Goal: Task Accomplishment & Management: Use online tool/utility

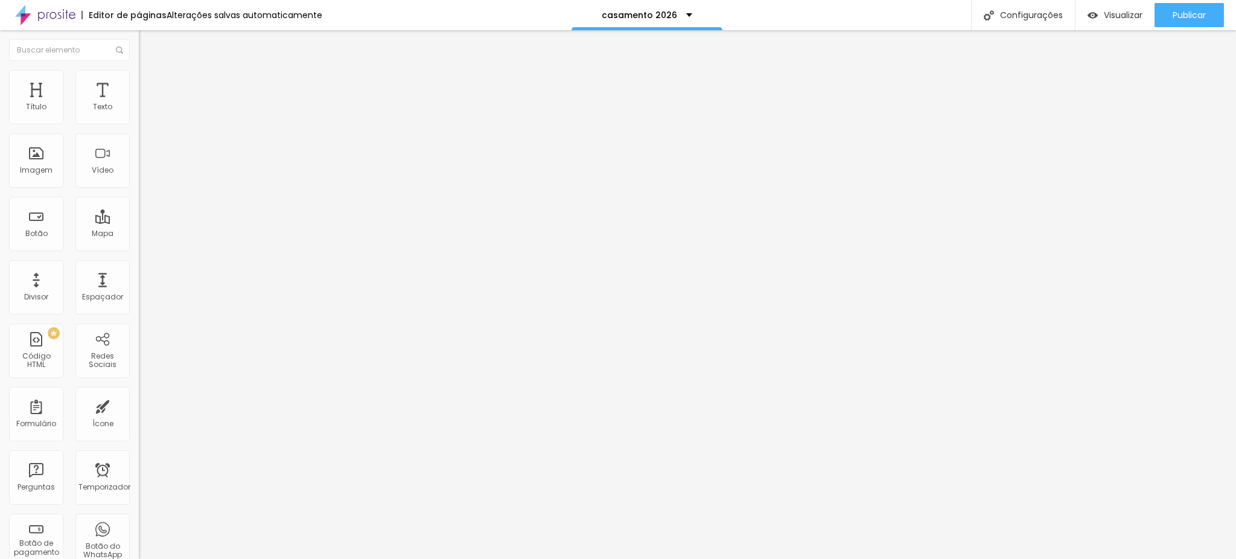
click at [148, 41] on img "button" at bounding box center [153, 44] width 10 height 10
click at [144, 115] on font "Insira seu código aqui" at bounding box center [186, 110] width 84 height 10
click at [150, 83] on font "Avançado" at bounding box center [170, 78] width 40 height 10
click at [139, 82] on li "Avançado" at bounding box center [208, 88] width 139 height 12
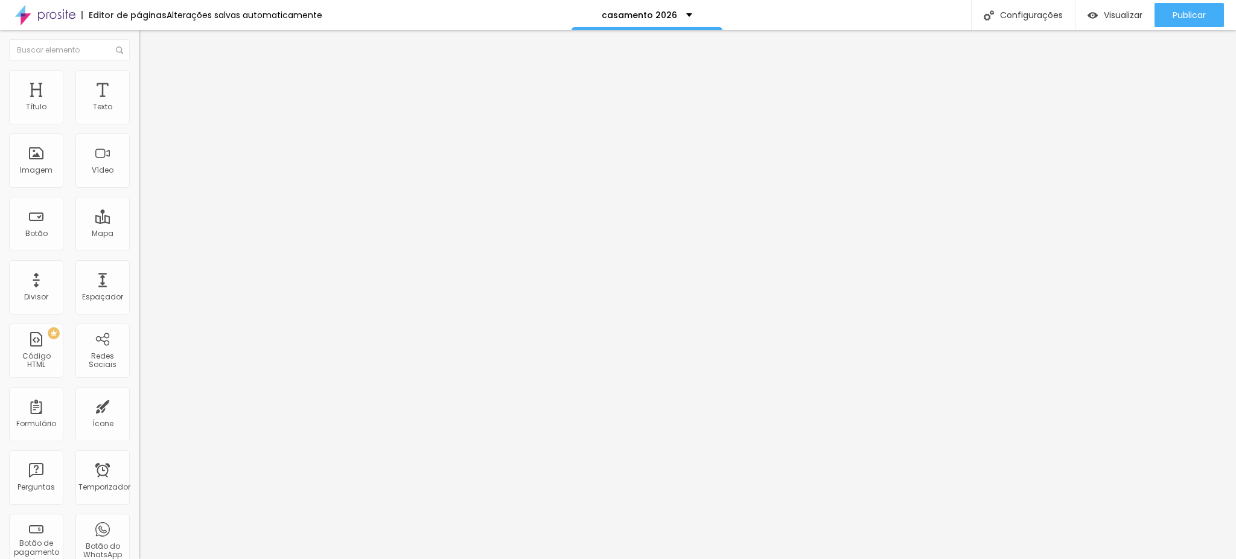
click at [41, 20] on img at bounding box center [45, 15] width 60 height 30
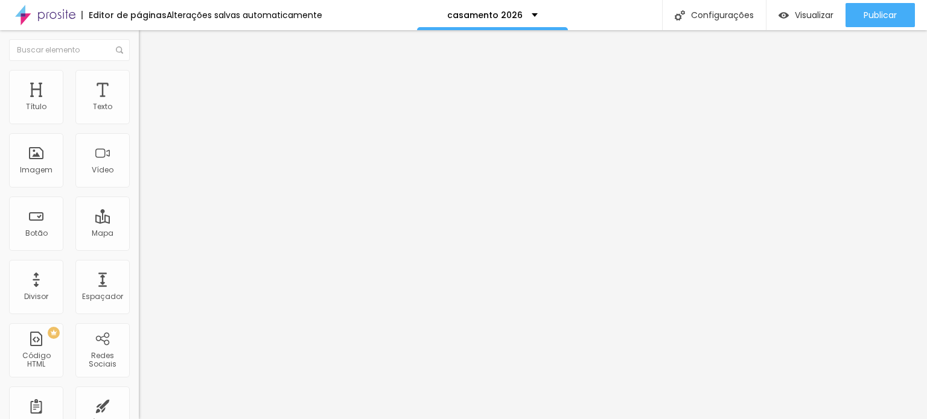
click at [139, 94] on li "Avançado" at bounding box center [208, 88] width 139 height 12
click at [148, 46] on img "button" at bounding box center [153, 44] width 10 height 10
click at [144, 115] on font "Insira seu código aqui" at bounding box center [186, 110] width 84 height 10
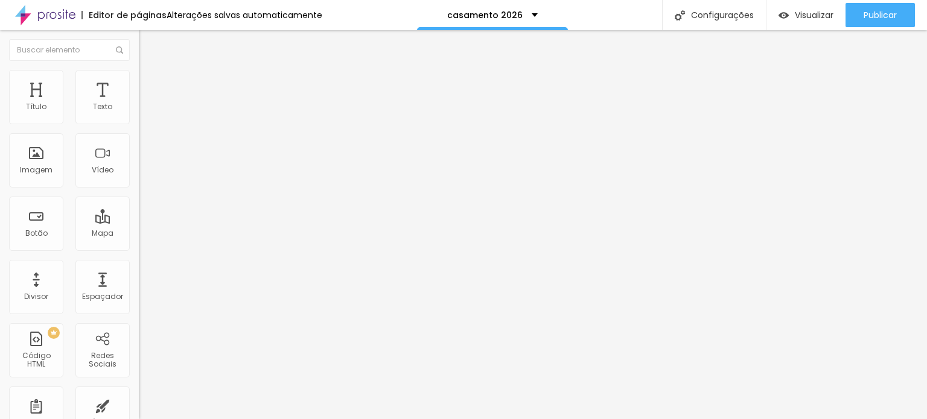
click at [139, 77] on li "Avançado" at bounding box center [208, 76] width 139 height 12
click at [139, 82] on img at bounding box center [144, 87] width 11 height 11
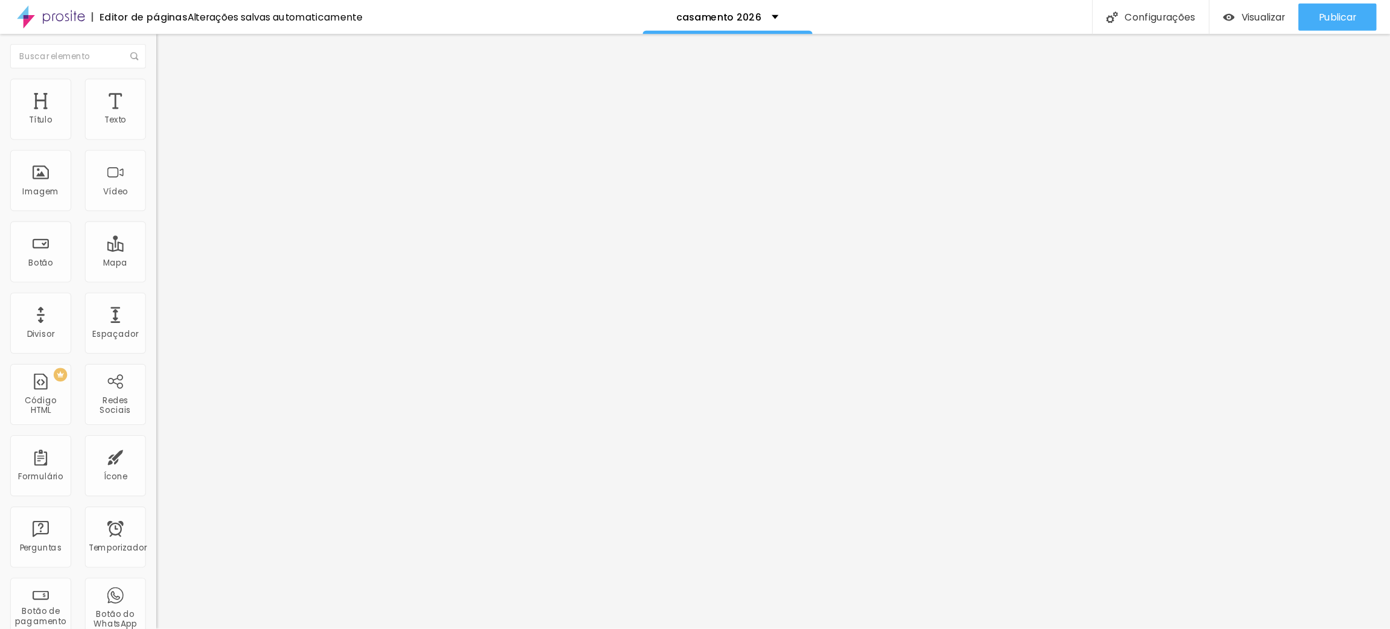
scroll to position [1204, 0]
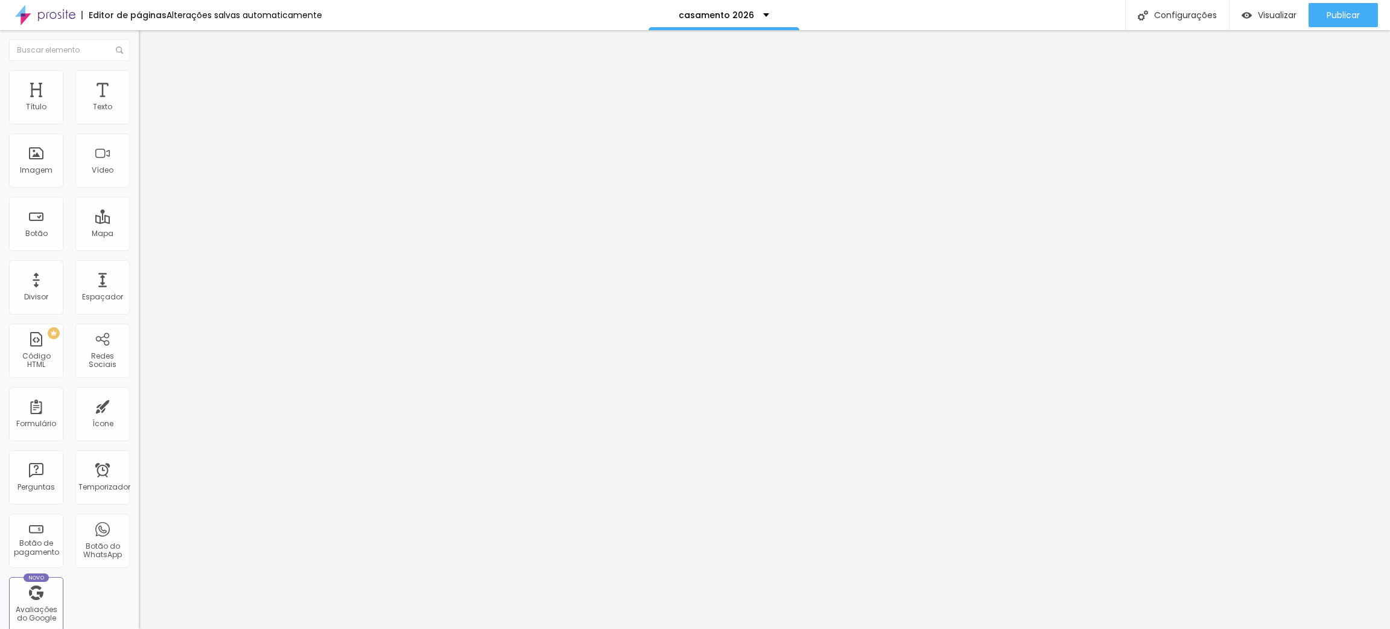
click at [139, 419] on div "0 caracteres" at bounding box center [208, 595] width 139 height 16
click at [139, 419] on div "transformar : traduzirY ( 30px ) ; } para { opacidade : 1 ; transformar : trans…" at bounding box center [272, 639] width 267 height 84
click at [139, 419] on div "0 caracteres" at bounding box center [208, 595] width 139 height 16
click at [139, 419] on img at bounding box center [142, 597] width 7 height 7
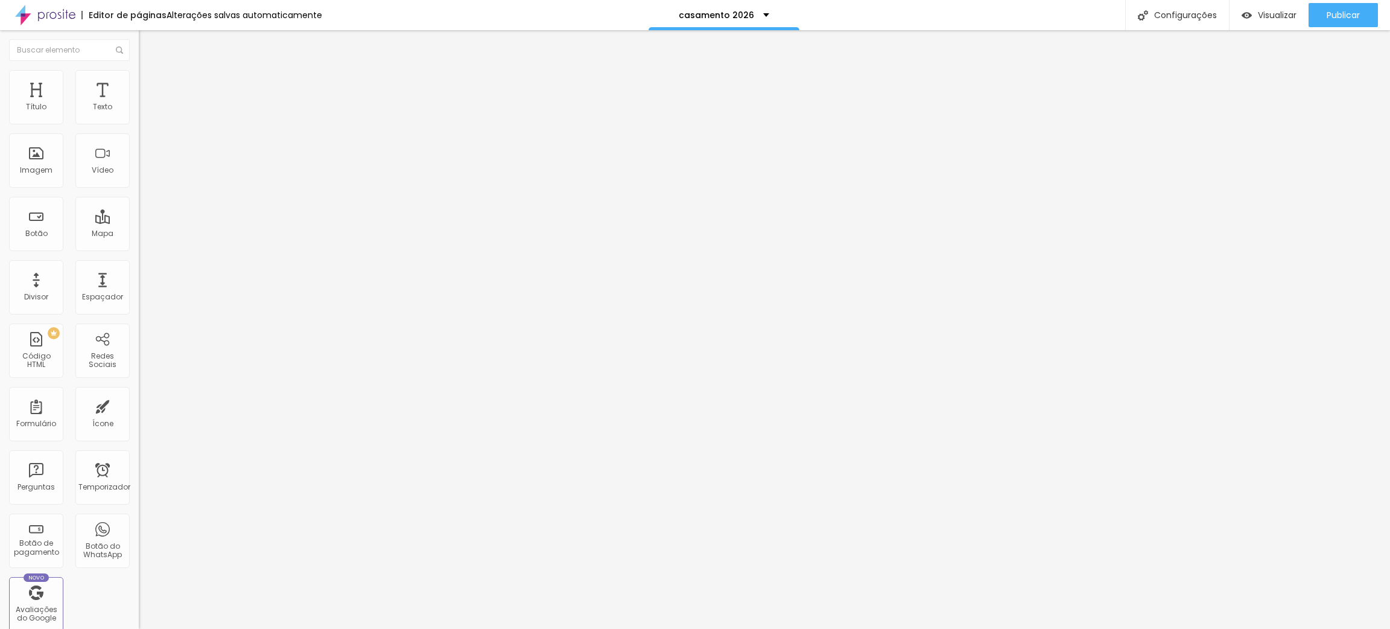
scroll to position [984, 0]
click at [139, 36] on button "Editar nulo" at bounding box center [208, 44] width 139 height 28
click at [139, 105] on div "4560 caracteres" at bounding box center [208, 97] width 139 height 16
drag, startPoint x: 117, startPoint y: 130, endPoint x: 125, endPoint y: 124, distance: 9.5
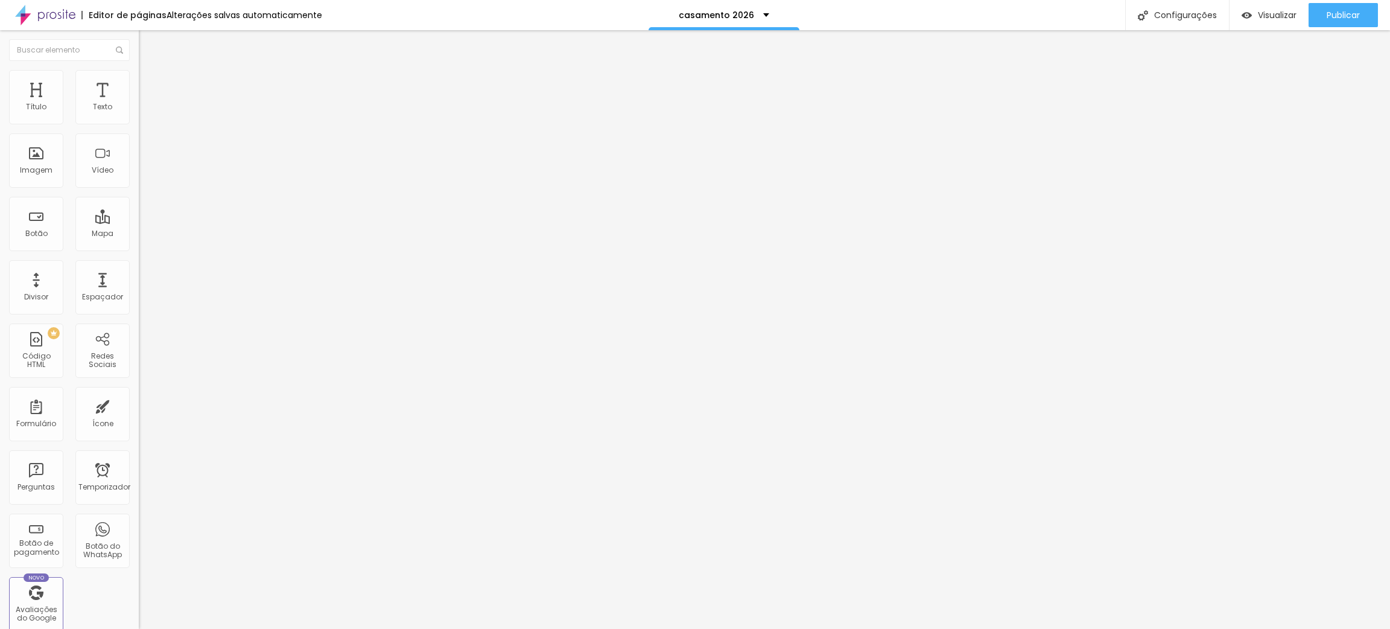
click at [139, 105] on div "4560 caracteres" at bounding box center [208, 97] width 139 height 16
click at [139, 104] on img at bounding box center [142, 100] width 7 height 7
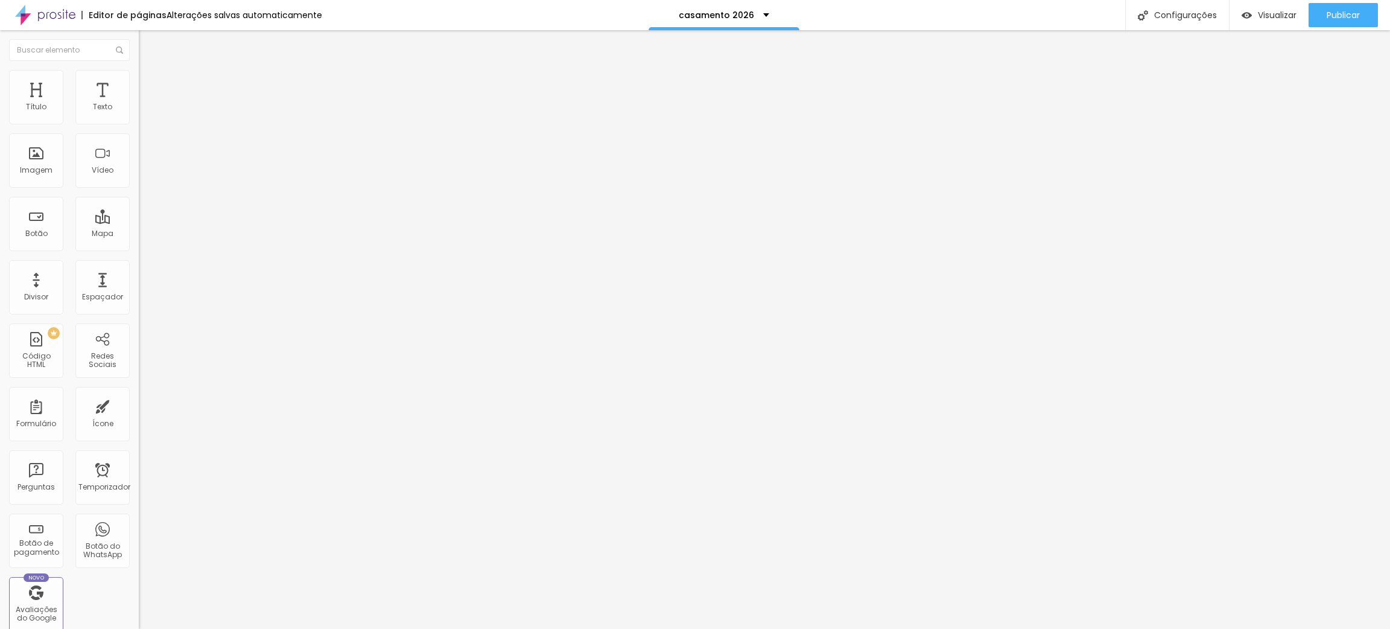
click at [139, 104] on img at bounding box center [142, 100] width 7 height 7
click at [139, 79] on li "Avançado" at bounding box center [208, 76] width 139 height 12
click at [139, 82] on img at bounding box center [144, 87] width 11 height 11
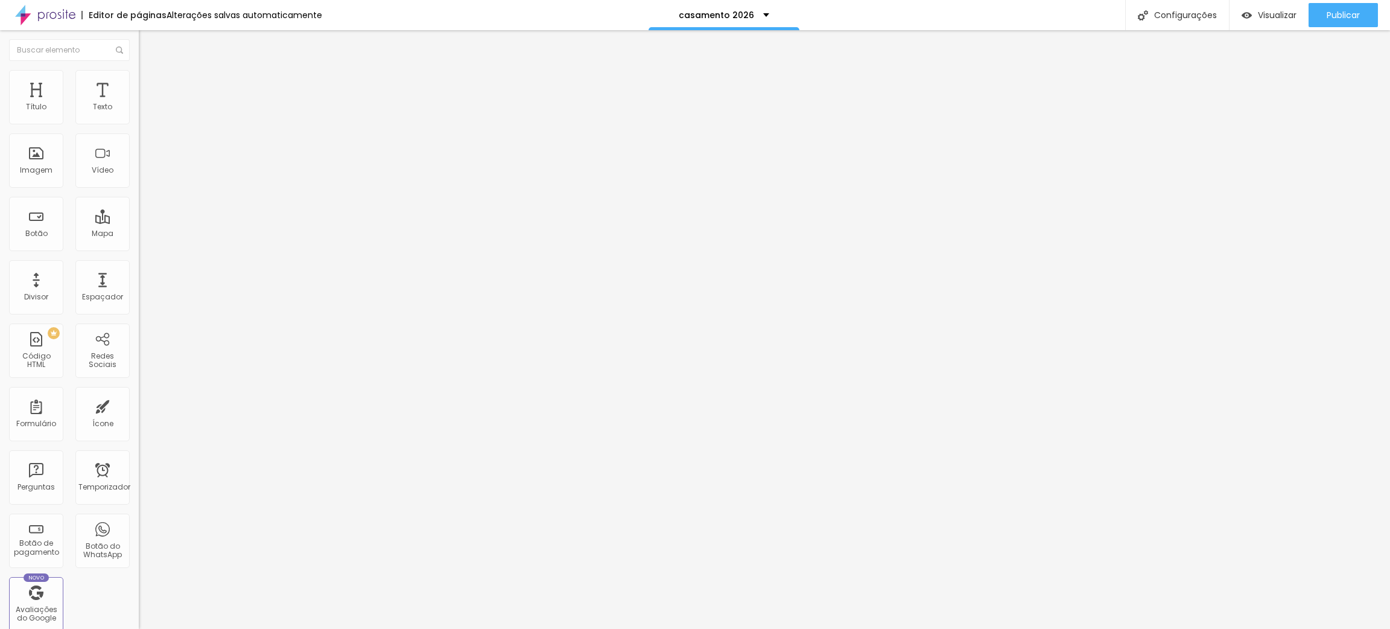
click at [139, 419] on img at bounding box center [142, 597] width 7 height 7
type input "5"
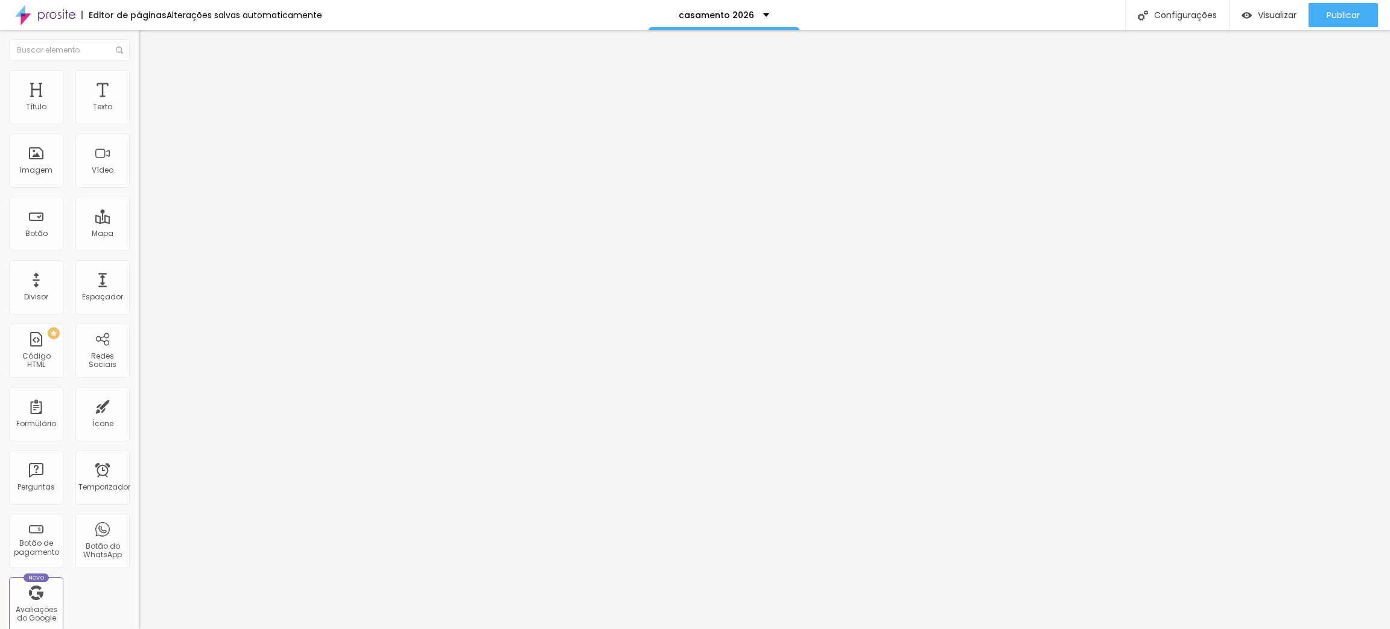
type input "5"
type input "0"
drag, startPoint x: 75, startPoint y: 113, endPoint x: 0, endPoint y: 115, distance: 74.8
type input "0"
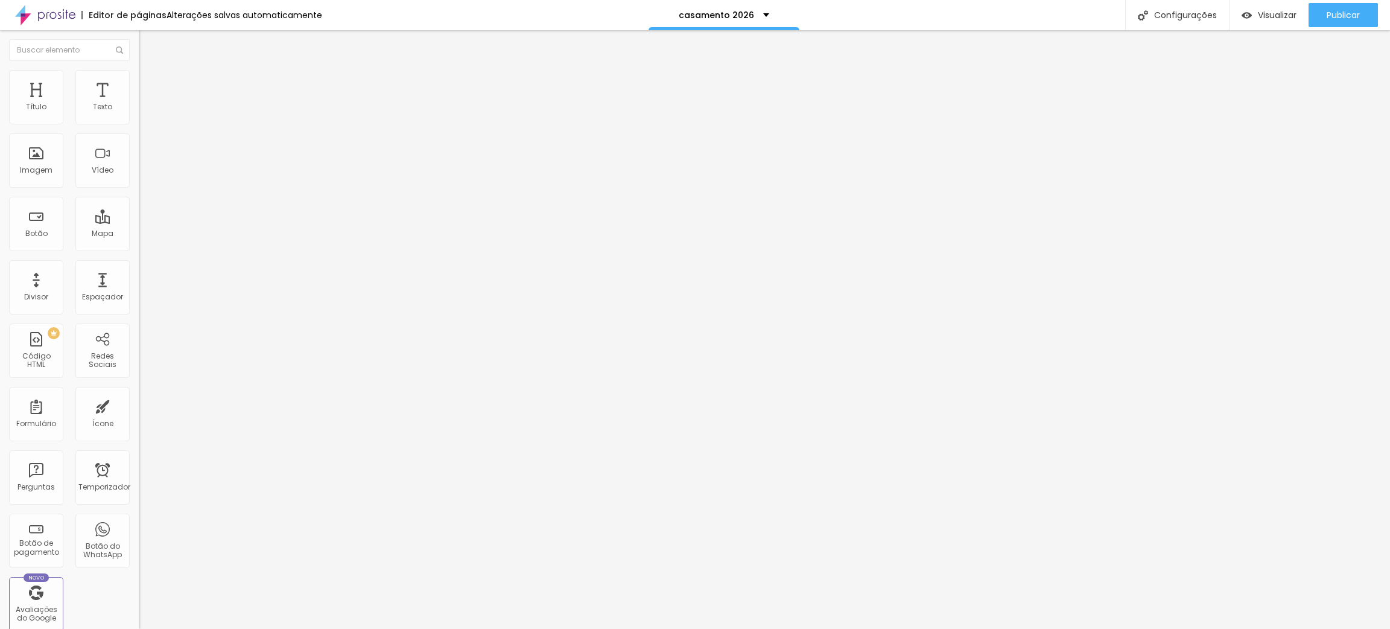
click at [139, 234] on input "range" at bounding box center [178, 239] width 78 height 10
click at [139, 419] on img at bounding box center [142, 597] width 7 height 7
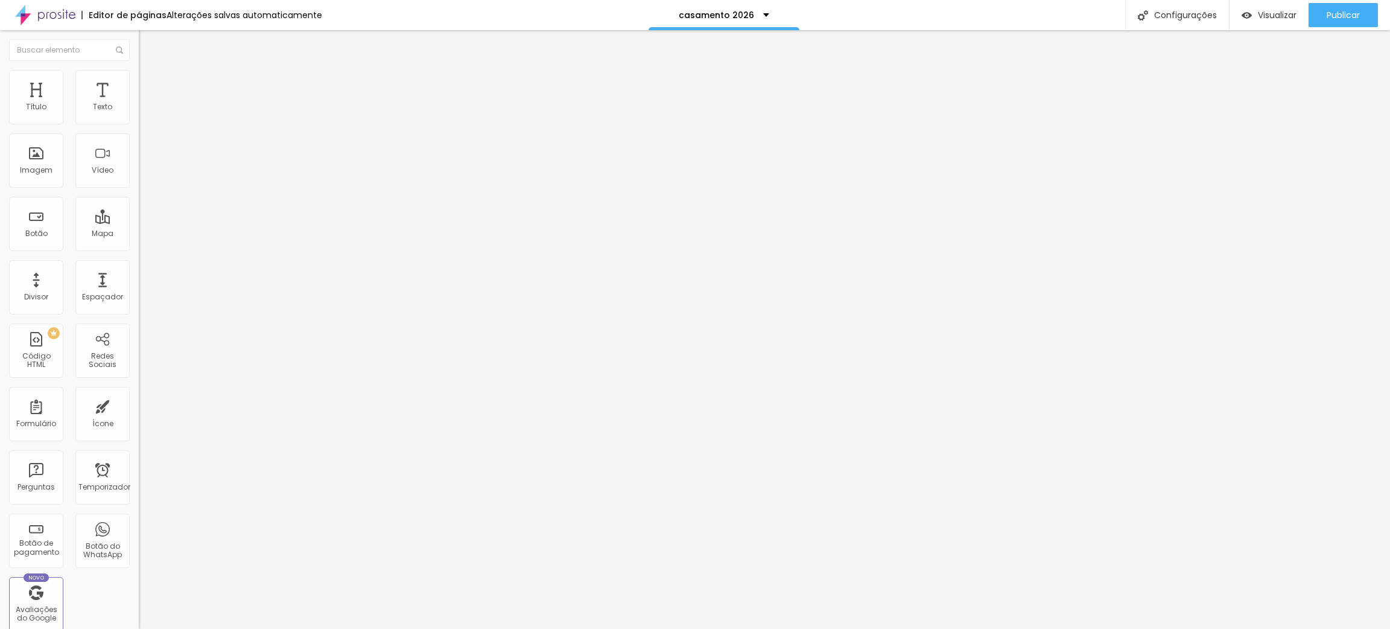
click at [139, 78] on ul "Conteúdo Avançado" at bounding box center [208, 70] width 139 height 24
click at [150, 83] on font "Avançado" at bounding box center [170, 78] width 40 height 10
click at [148, 46] on img "button" at bounding box center [153, 44] width 10 height 10
click at [139, 110] on div "Modo Encaixotado Encaixotado Completo" at bounding box center [208, 110] width 139 height 33
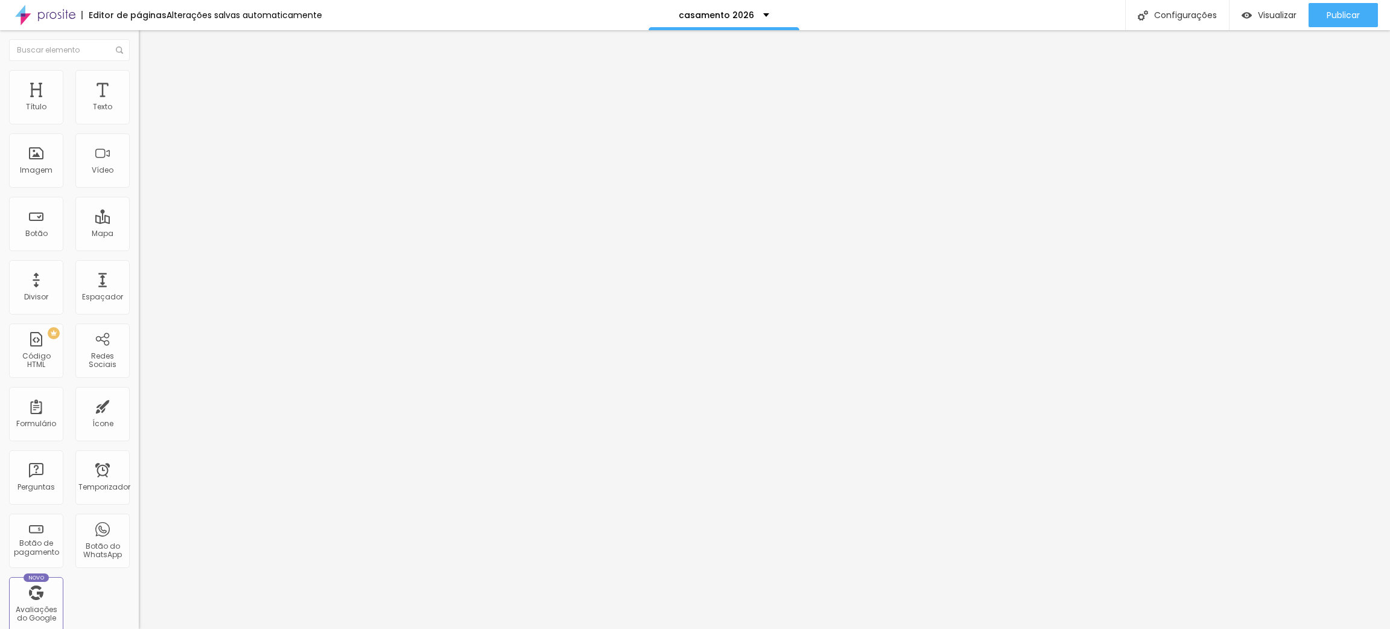
click at [139, 110] on font "Encaixotado" at bounding box center [162, 105] width 47 height 10
click at [139, 129] on font "Completo" at bounding box center [157, 123] width 37 height 10
click at [139, 117] on font "Encaixotado" at bounding box center [162, 112] width 47 height 10
click at [139, 104] on img at bounding box center [142, 100] width 7 height 7
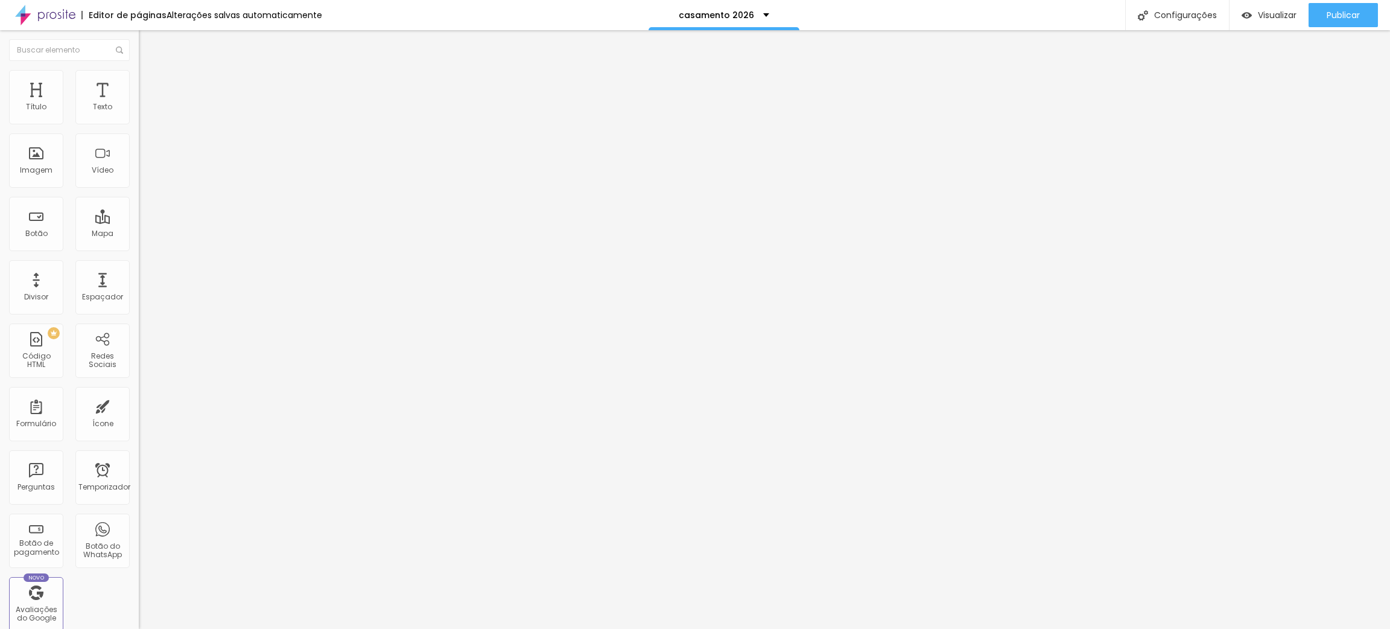
click at [926, 23] on div "Visualizar" at bounding box center [1269, 15] width 55 height 24
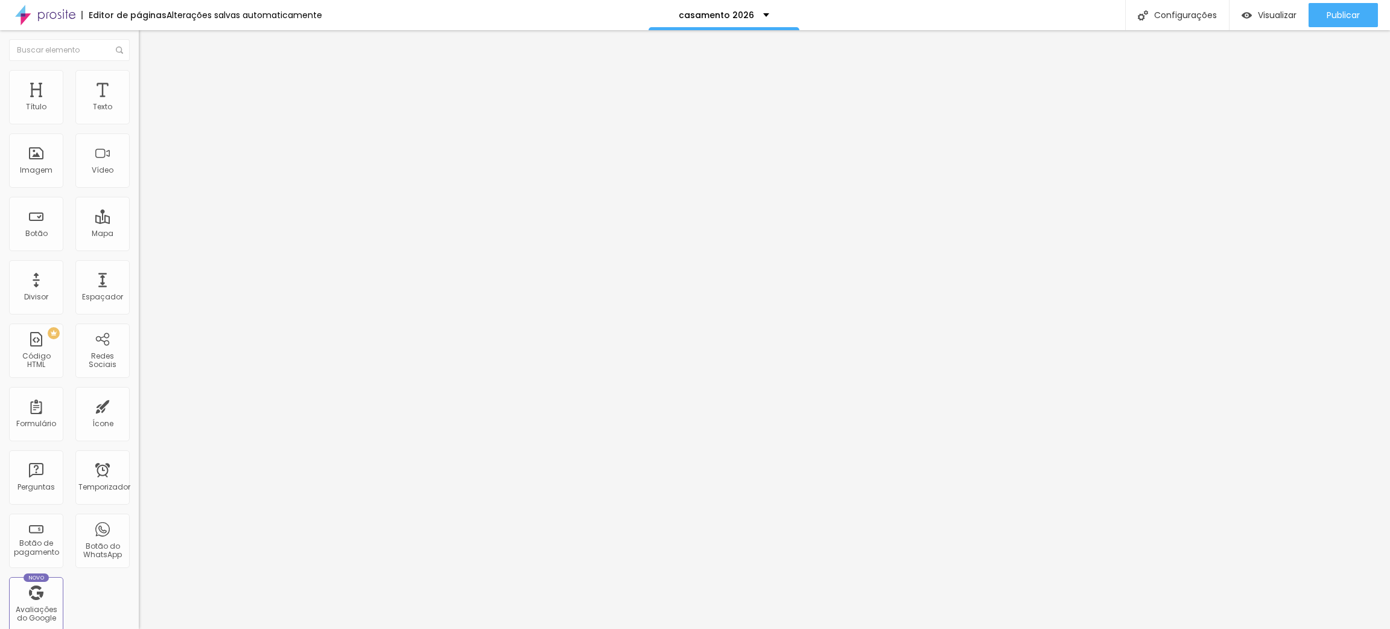
click at [139, 104] on img at bounding box center [142, 100] width 7 height 7
click at [139, 82] on li "Avançado" at bounding box center [208, 88] width 139 height 12
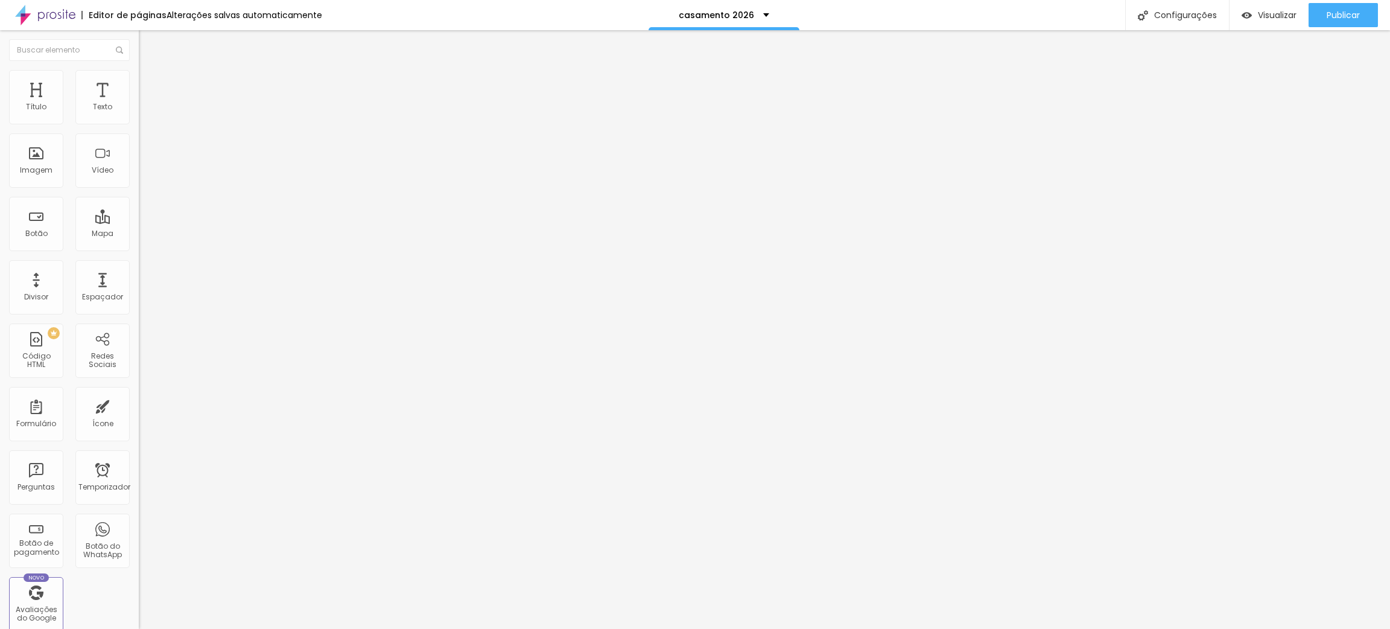
click at [139, 419] on img at bounding box center [142, 597] width 7 height 7
click at [926, 21] on div "Visualizar" at bounding box center [1269, 15] width 55 height 24
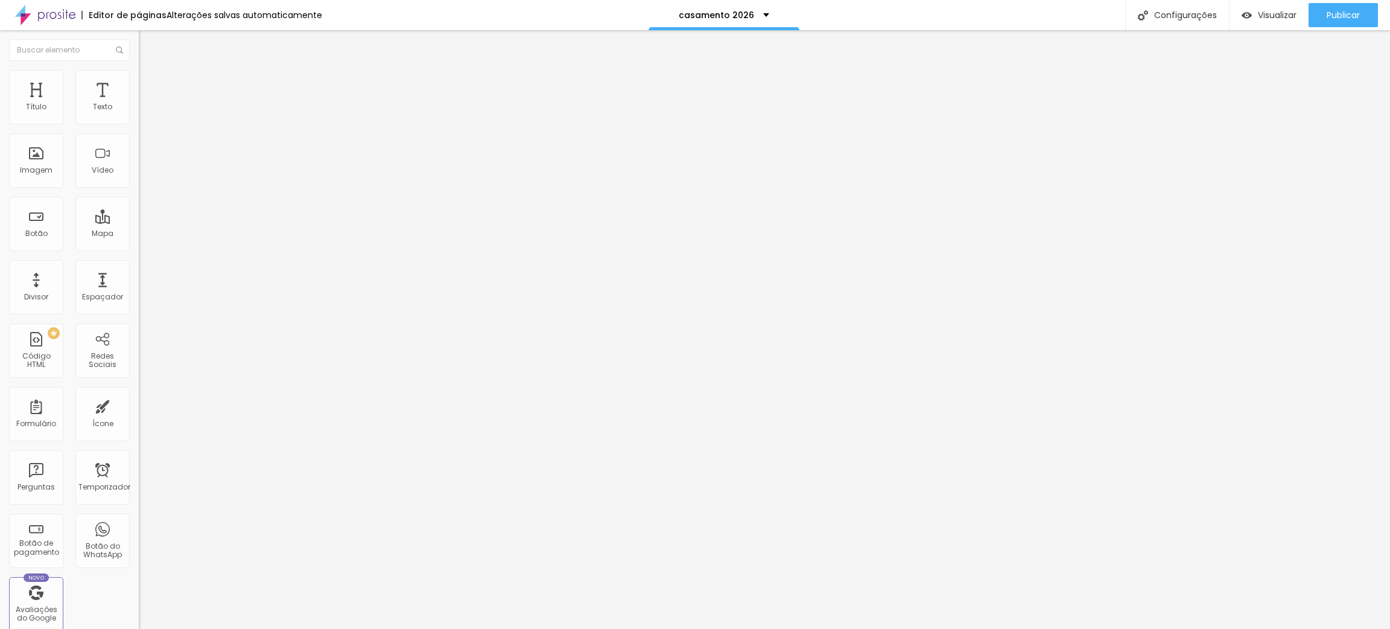
click at [139, 419] on img at bounding box center [142, 597] width 7 height 7
click at [139, 89] on div "Código HTML" at bounding box center [208, 85] width 139 height 7
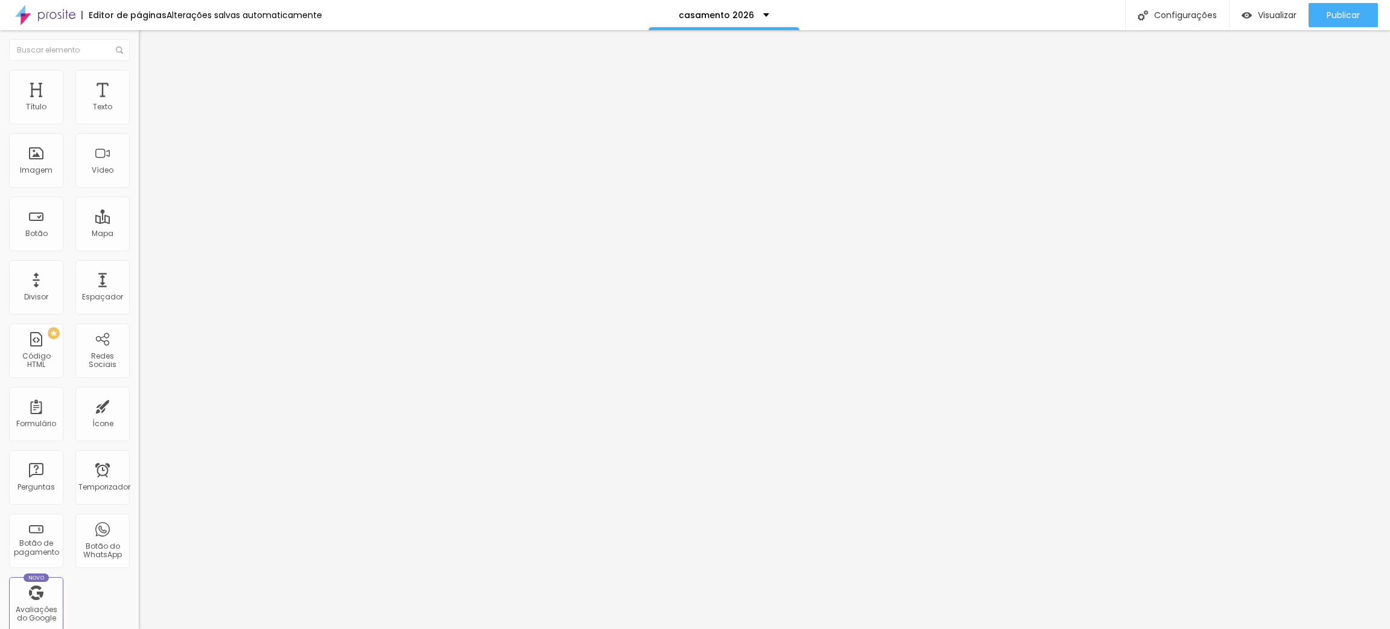
click at [139, 104] on img at bounding box center [142, 100] width 7 height 7
